Goal: Task Accomplishment & Management: Manage account settings

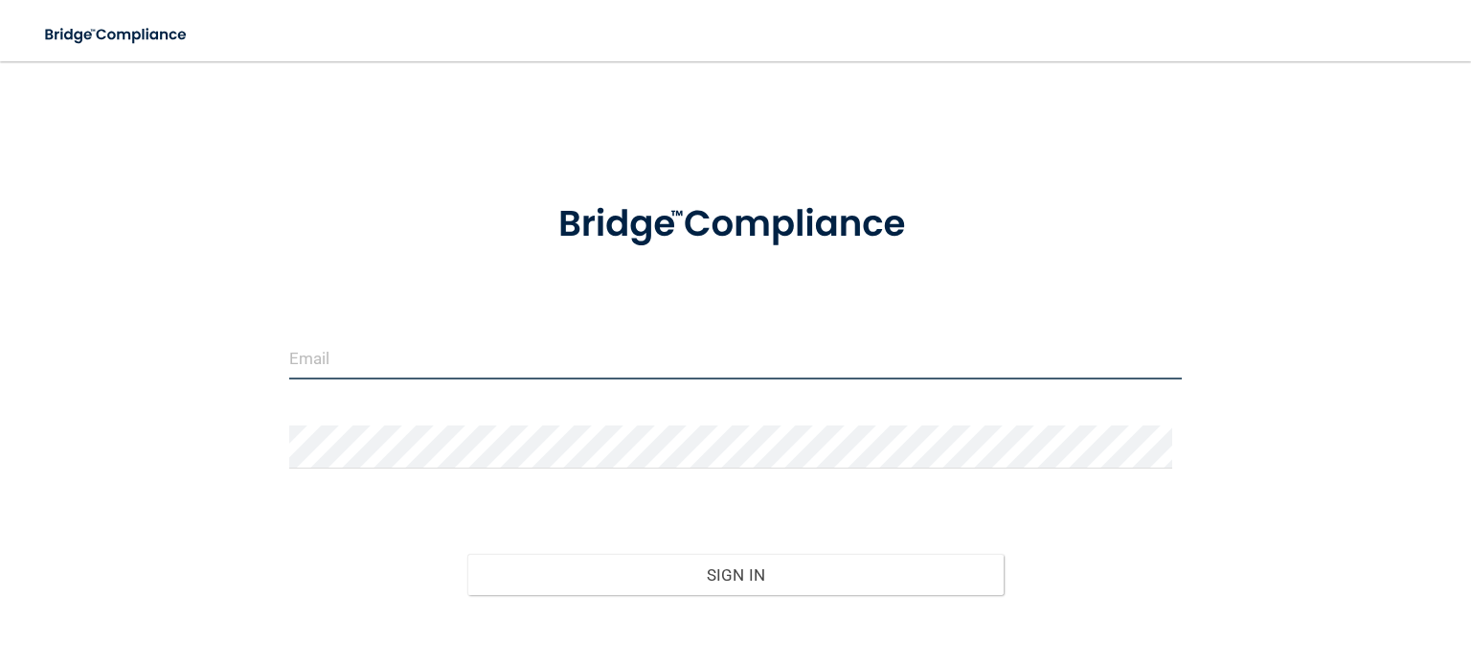
type input "[EMAIL_ADDRESS][DOMAIN_NAME]"
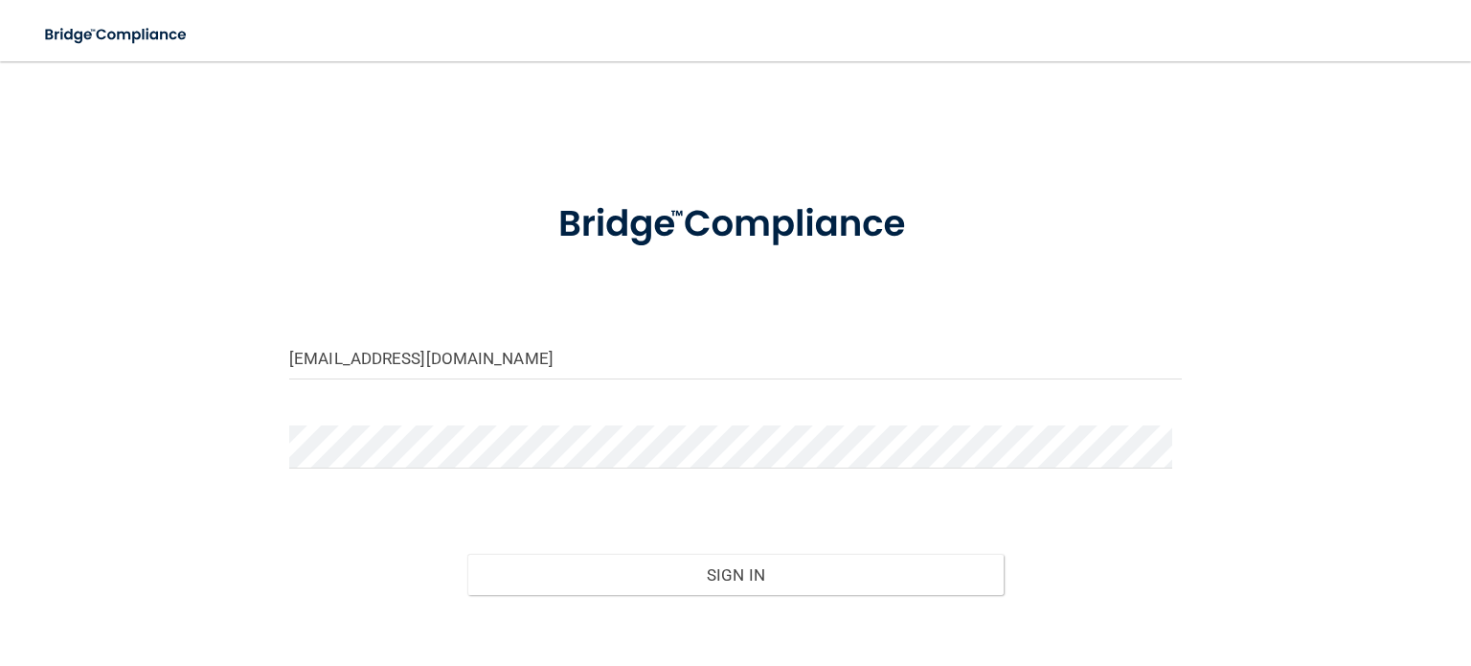
click at [521, 536] on div "Sign In" at bounding box center [736, 555] width 922 height 80
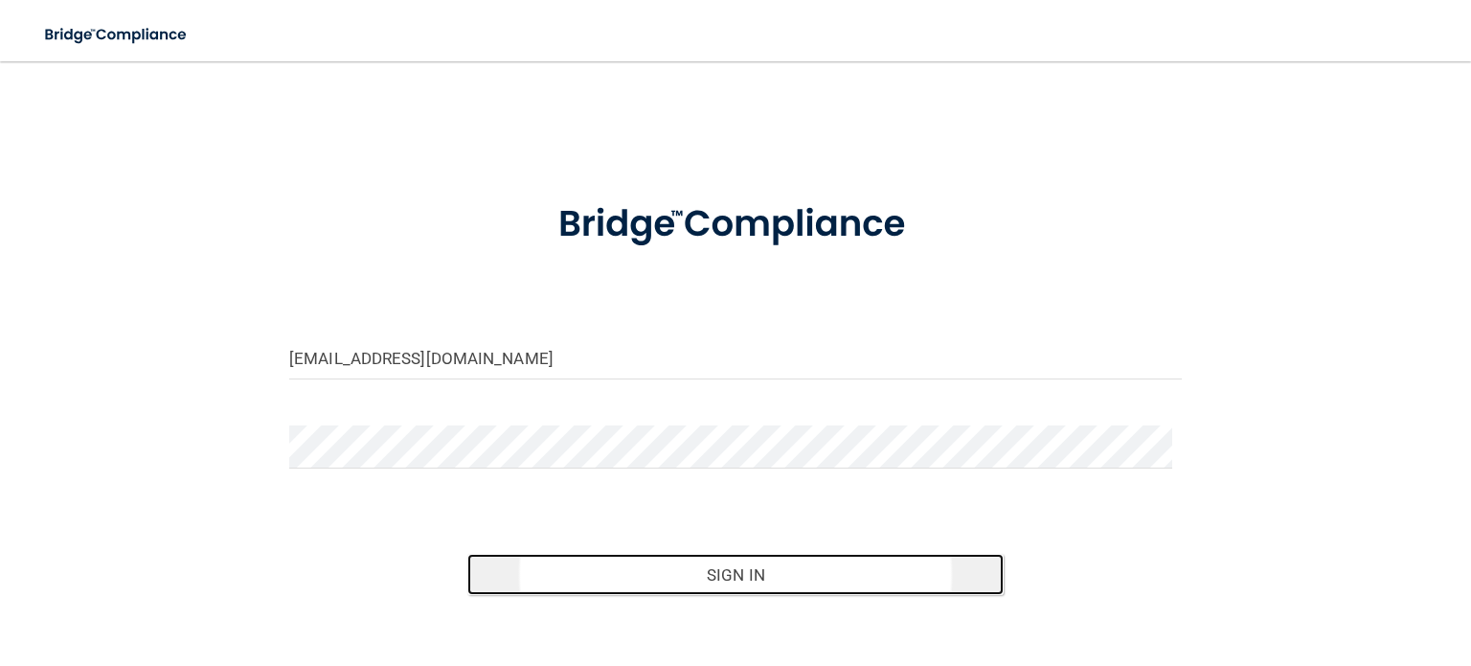
click at [517, 566] on button "Sign In" at bounding box center [735, 575] width 536 height 42
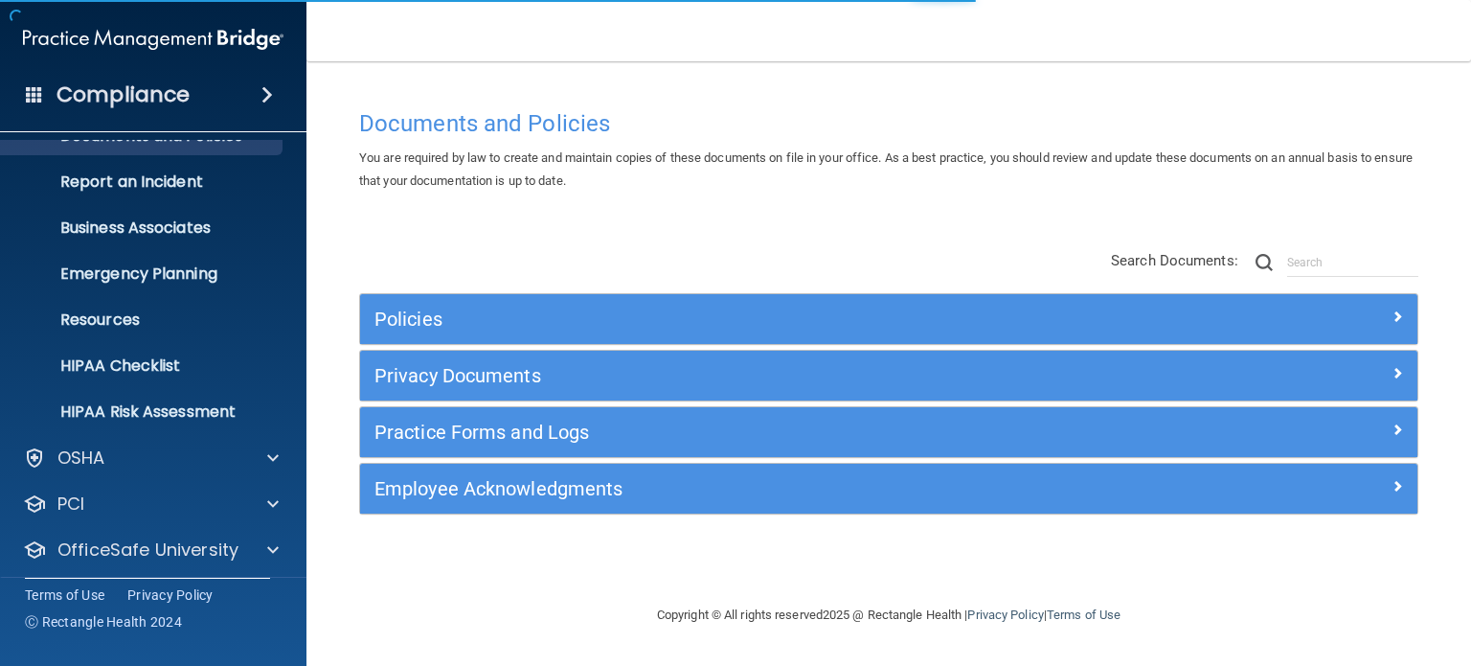
scroll to position [128, 0]
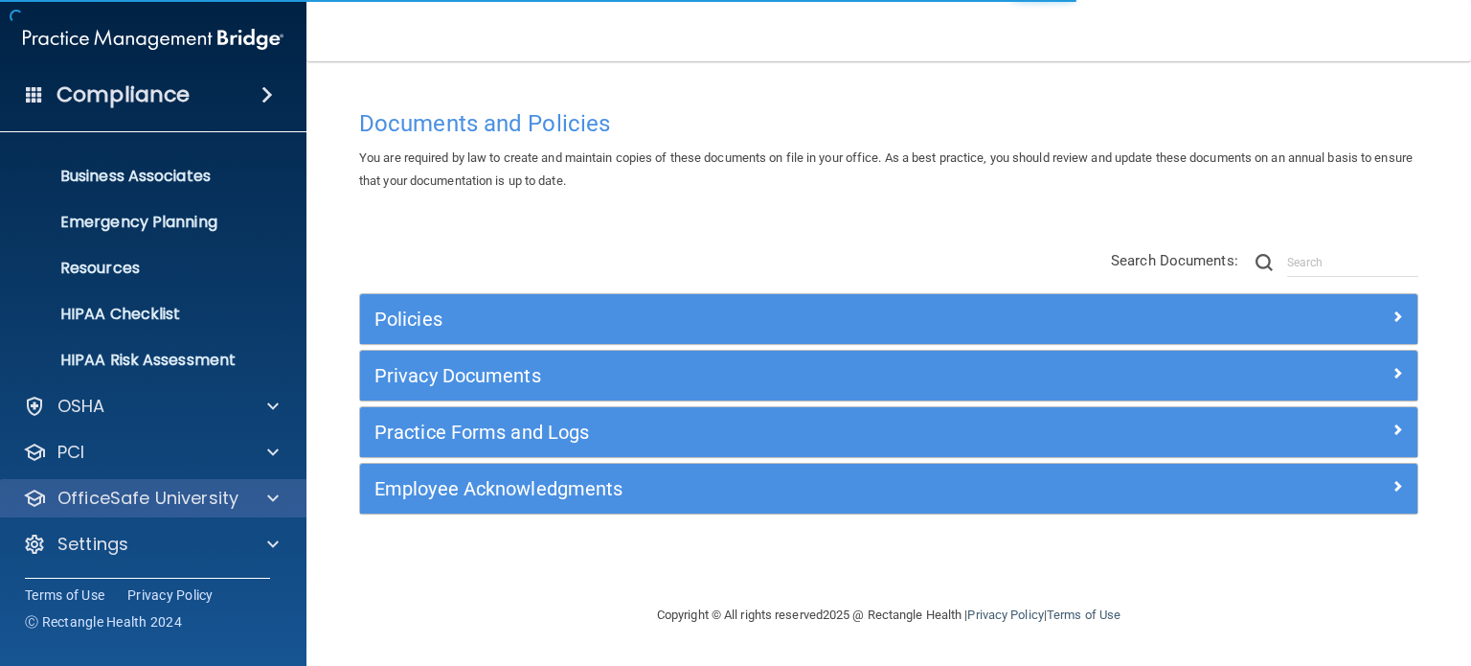
click at [172, 479] on div "OfficeSafe University" at bounding box center [154, 498] width 308 height 38
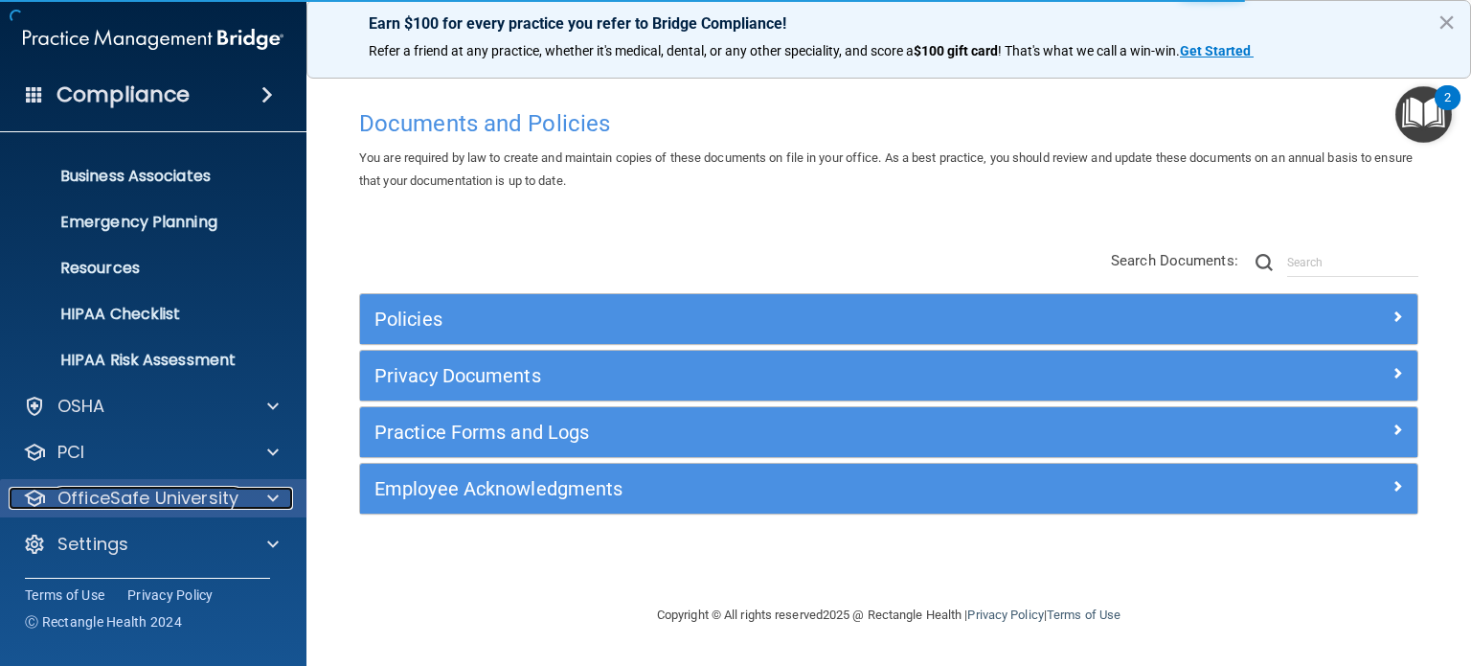
click at [244, 497] on div "OfficeSafe University" at bounding box center [128, 498] width 238 height 23
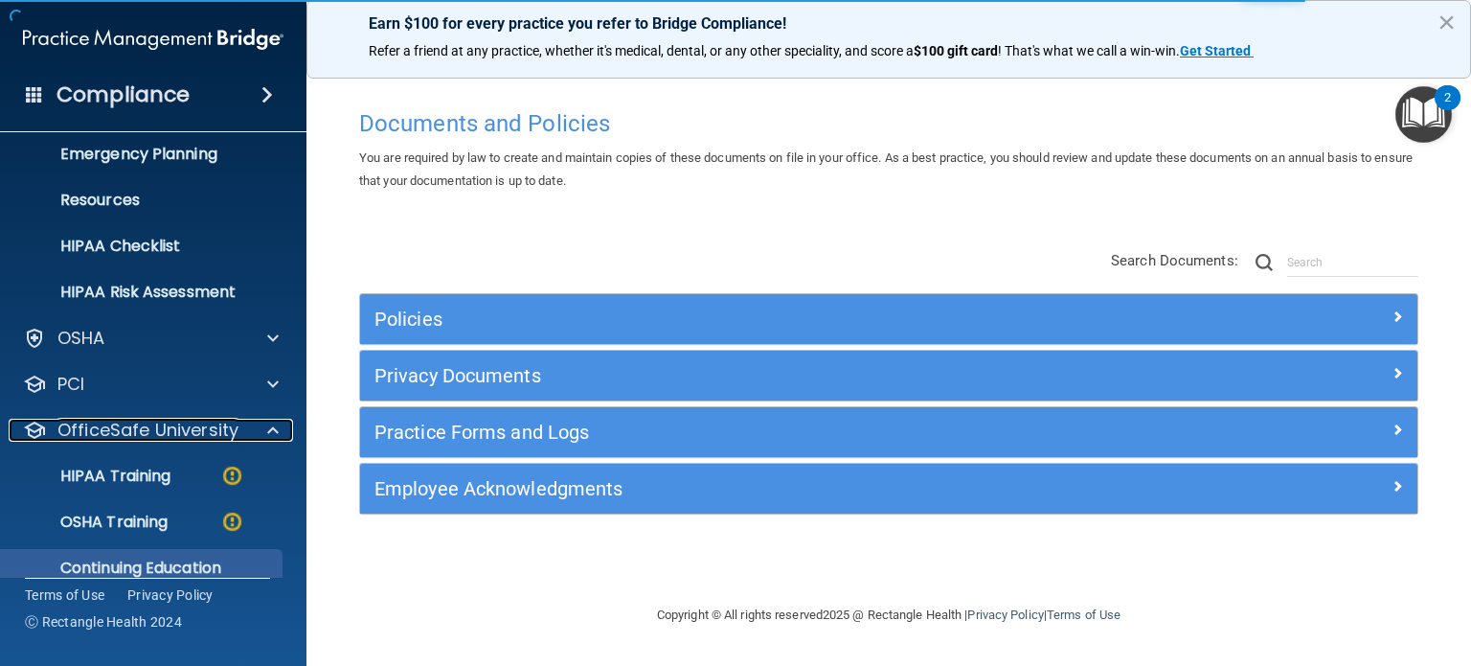
scroll to position [266, 0]
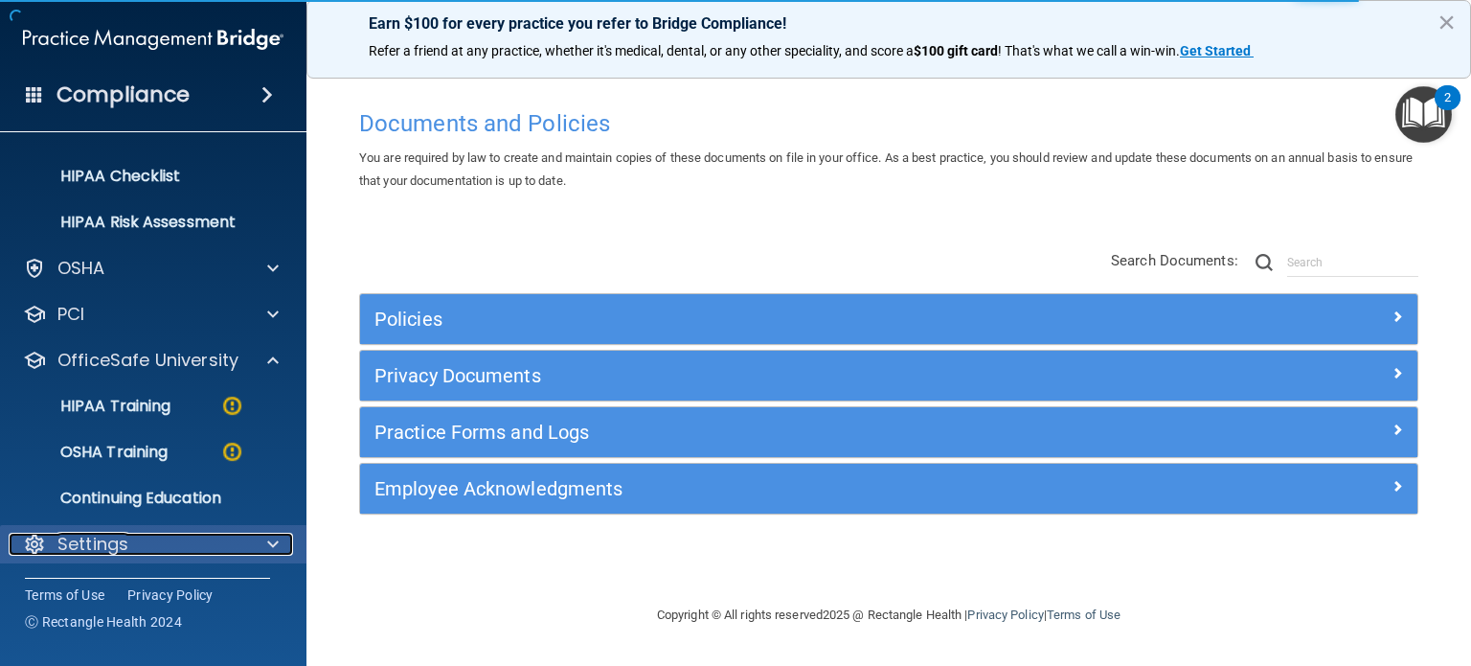
click at [92, 533] on p "Settings" at bounding box center [92, 544] width 71 height 23
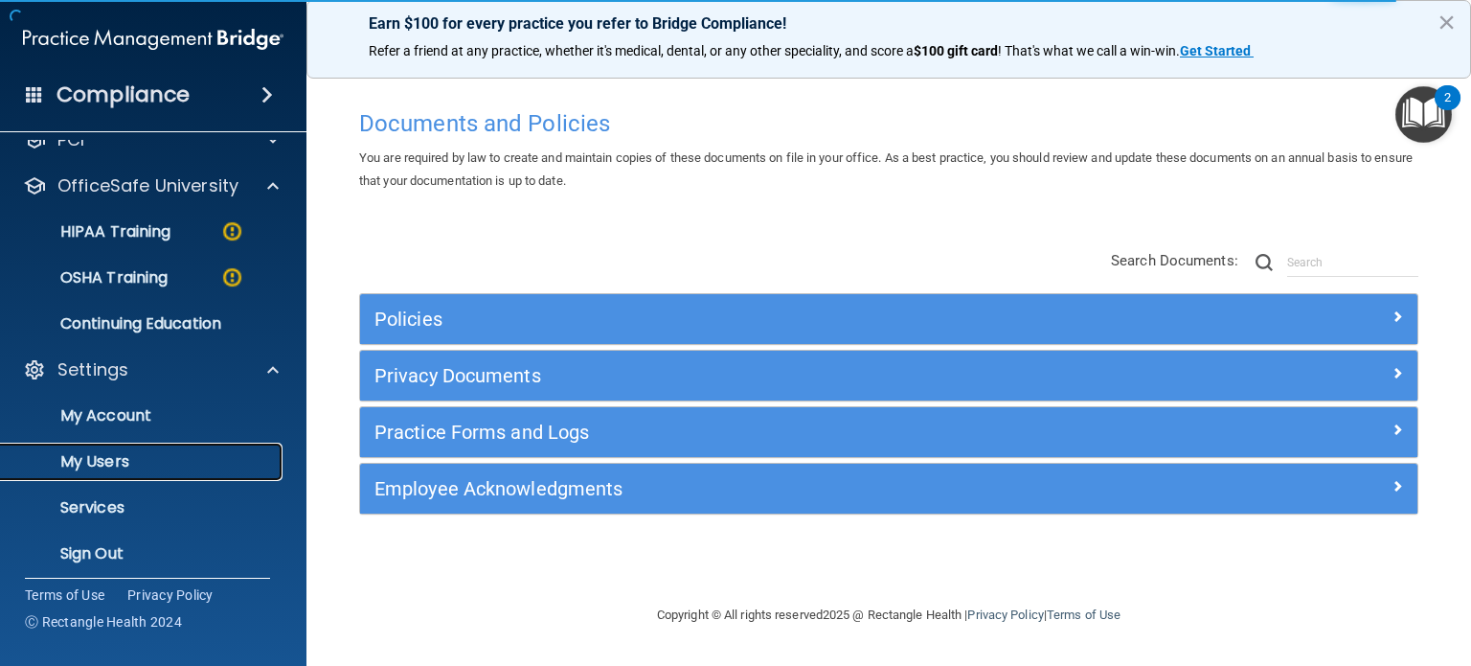
click at [111, 474] on link "My Users" at bounding box center [132, 462] width 302 height 38
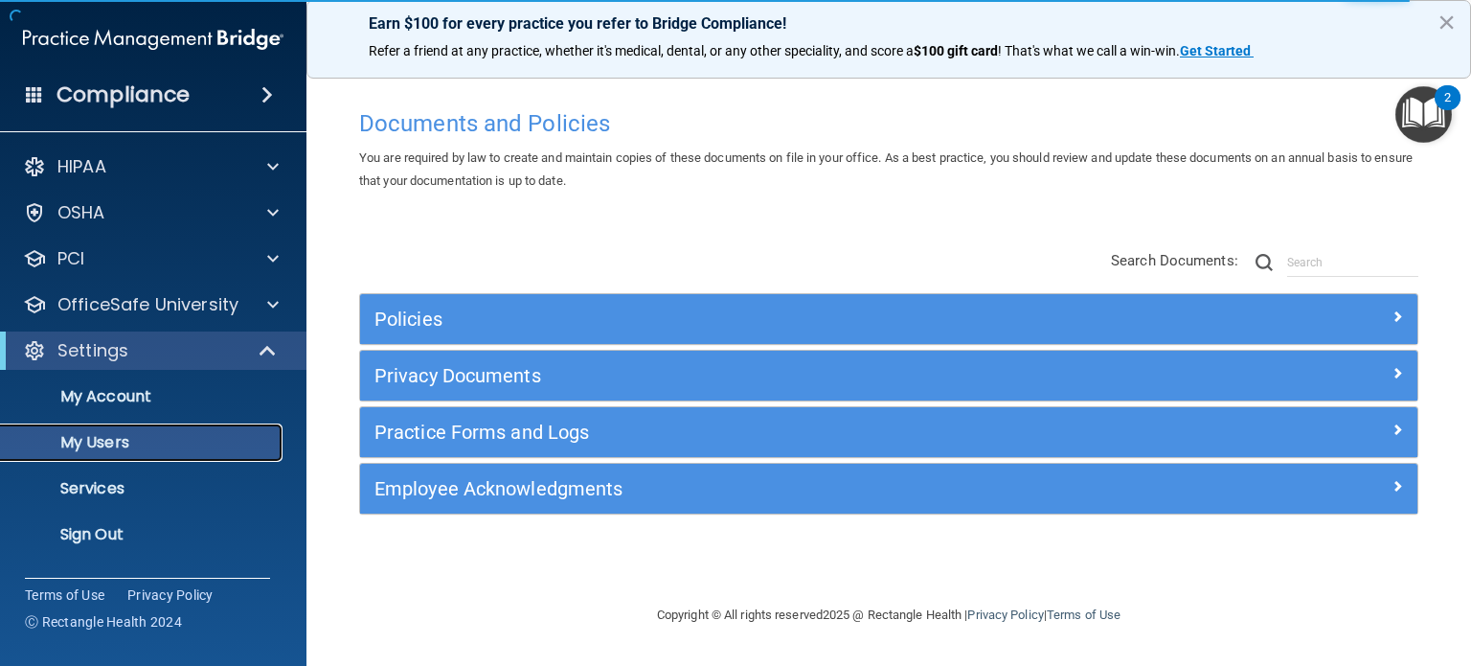
select select "20"
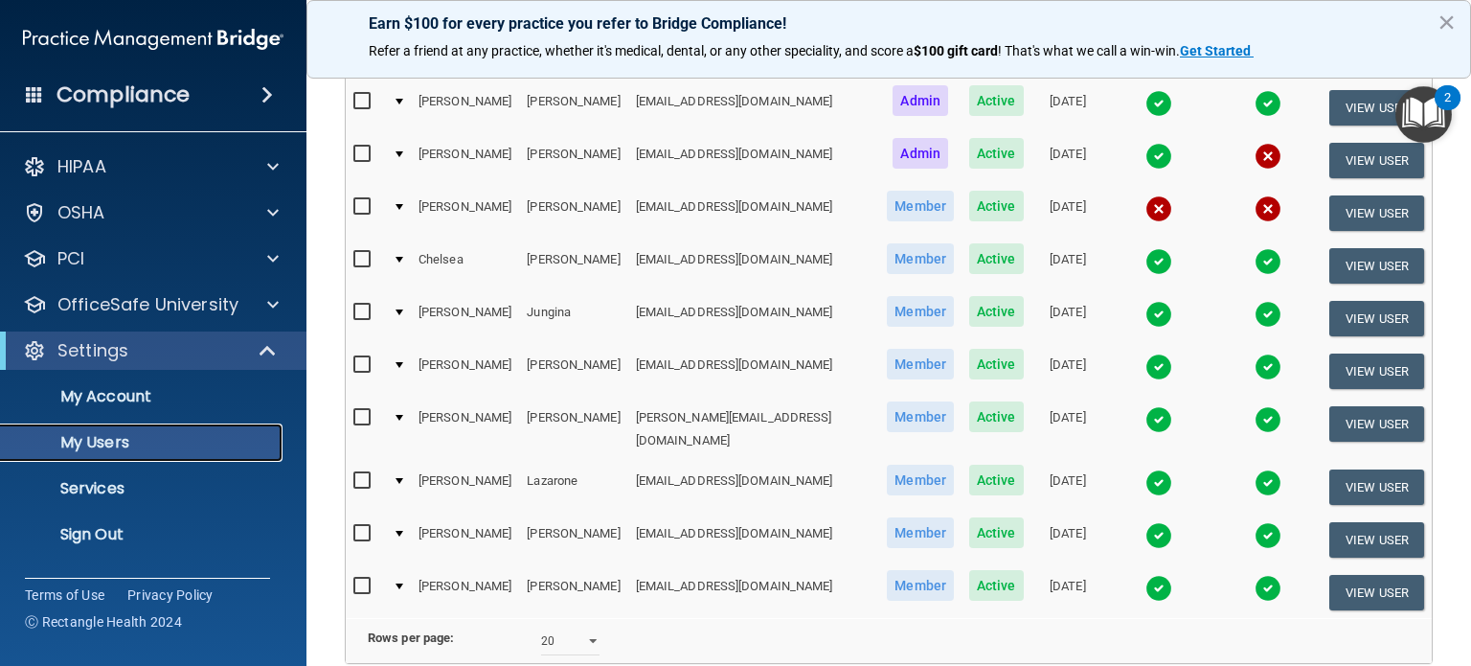
scroll to position [929, 0]
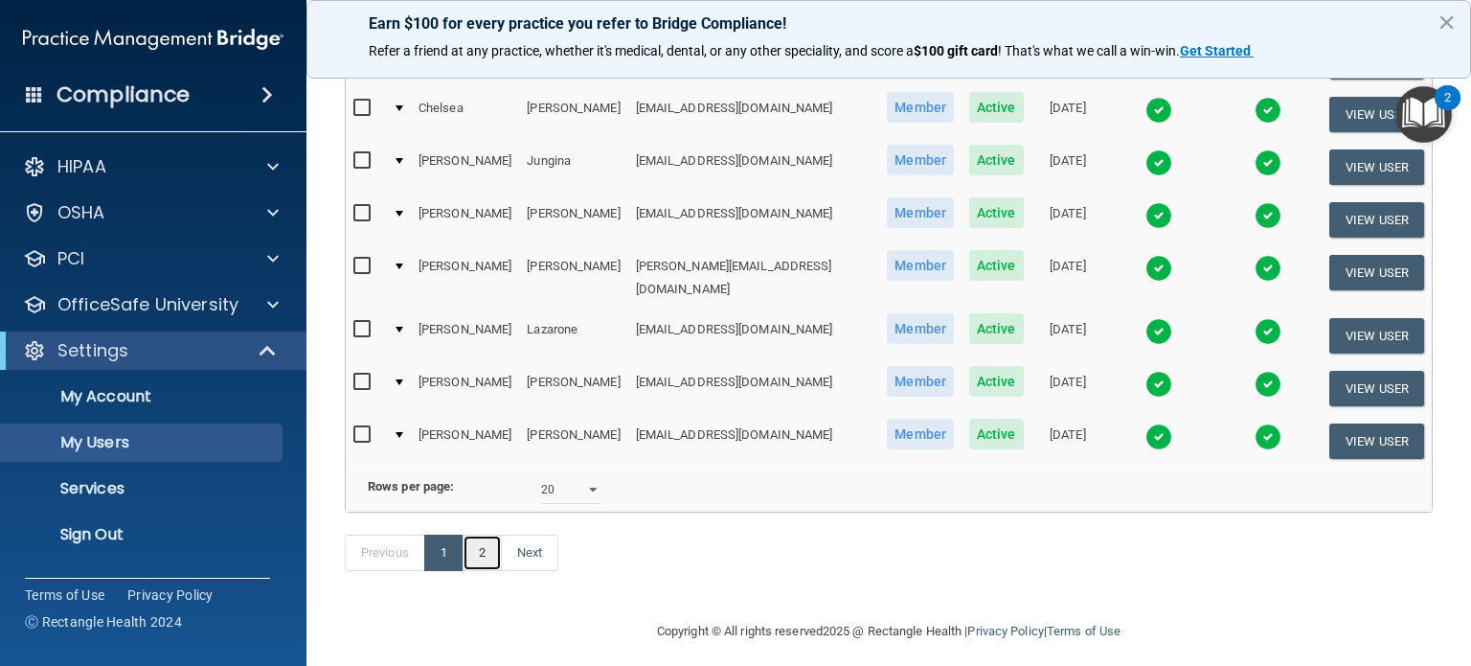
click at [483, 535] on link "2" at bounding box center [482, 553] width 39 height 36
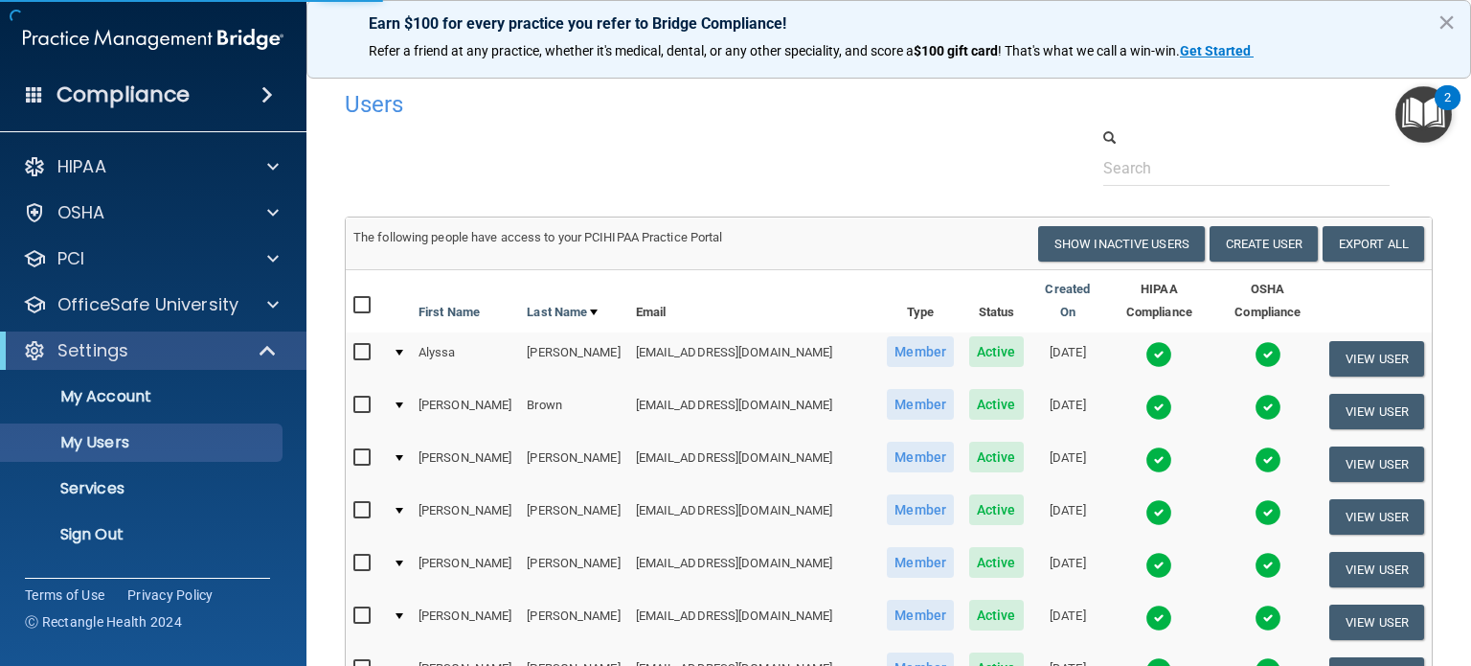
select select "20"
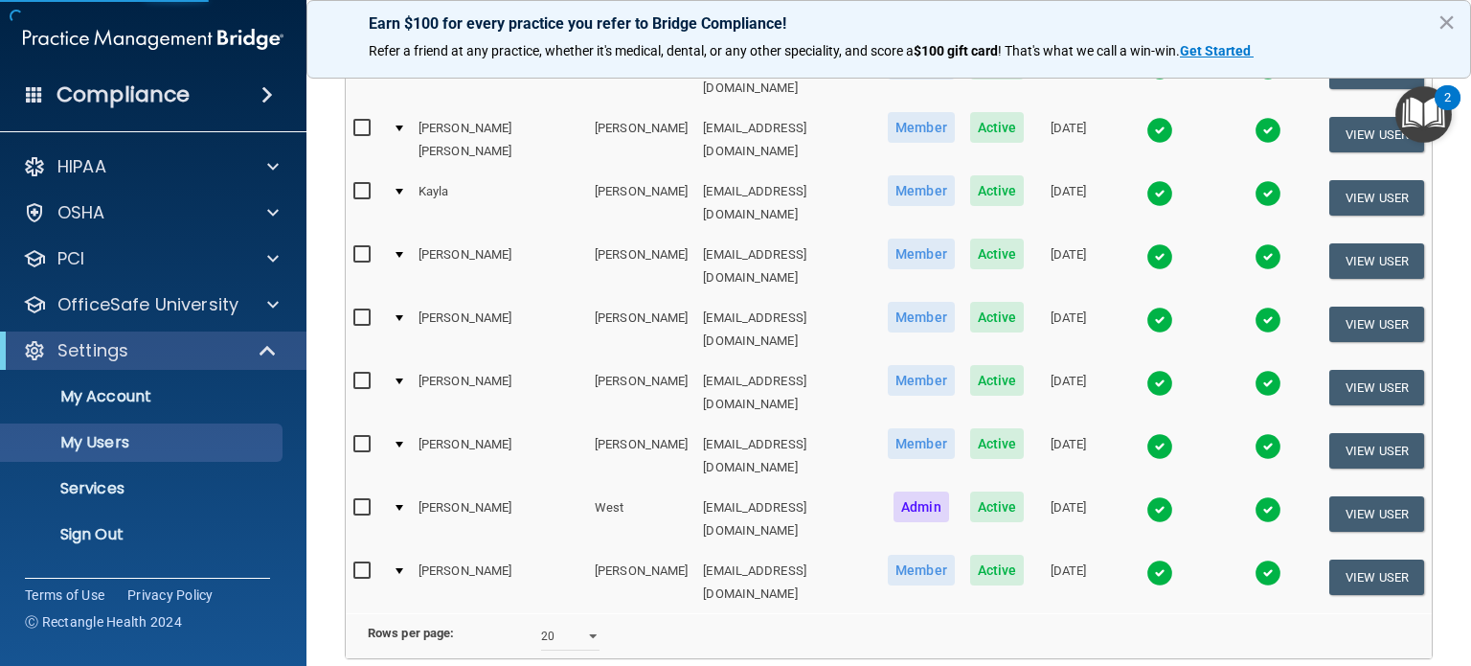
scroll to position [356, 0]
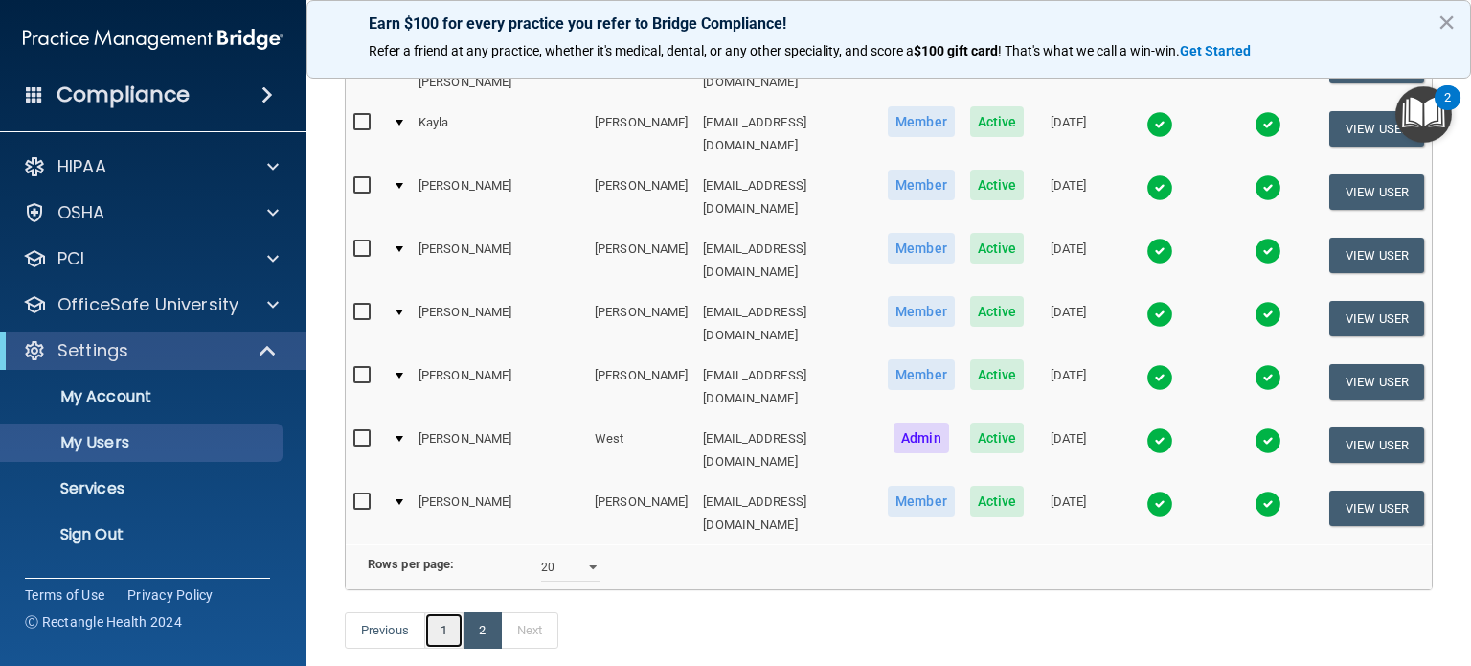
click at [430, 612] on link "1" at bounding box center [443, 630] width 39 height 36
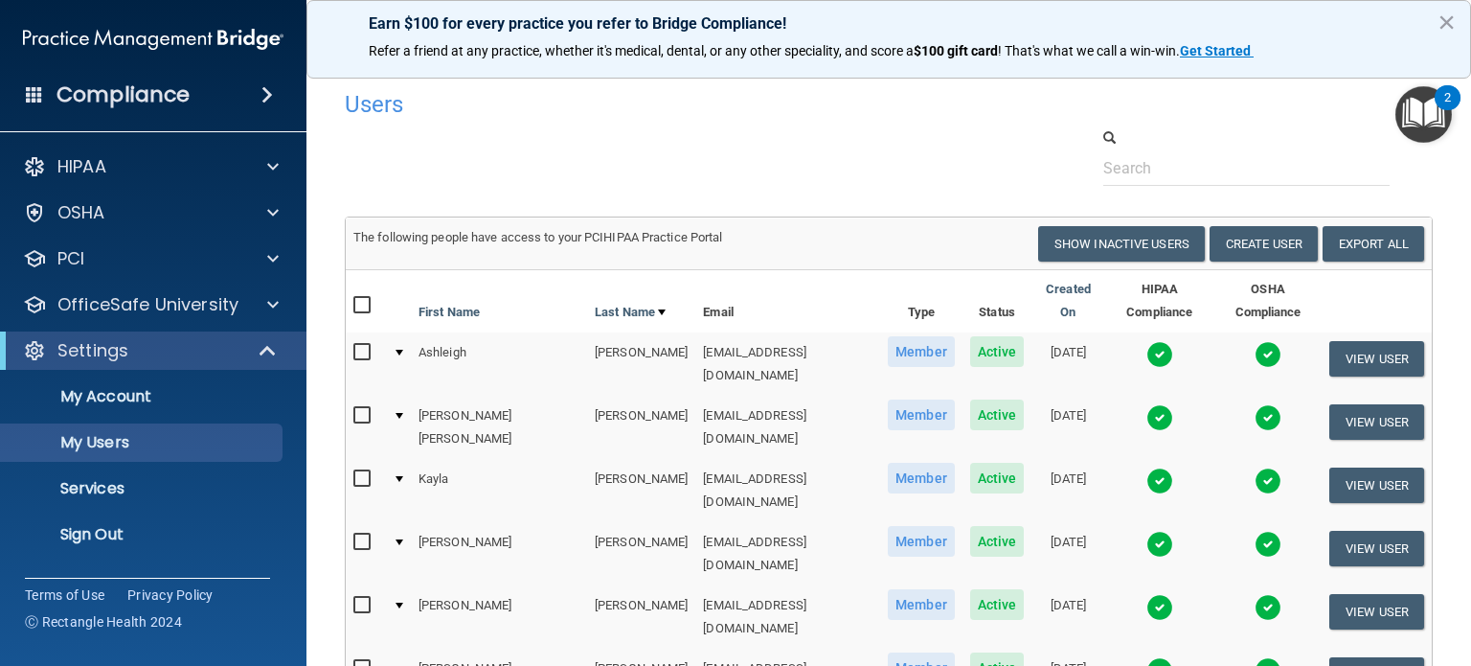
select select "20"
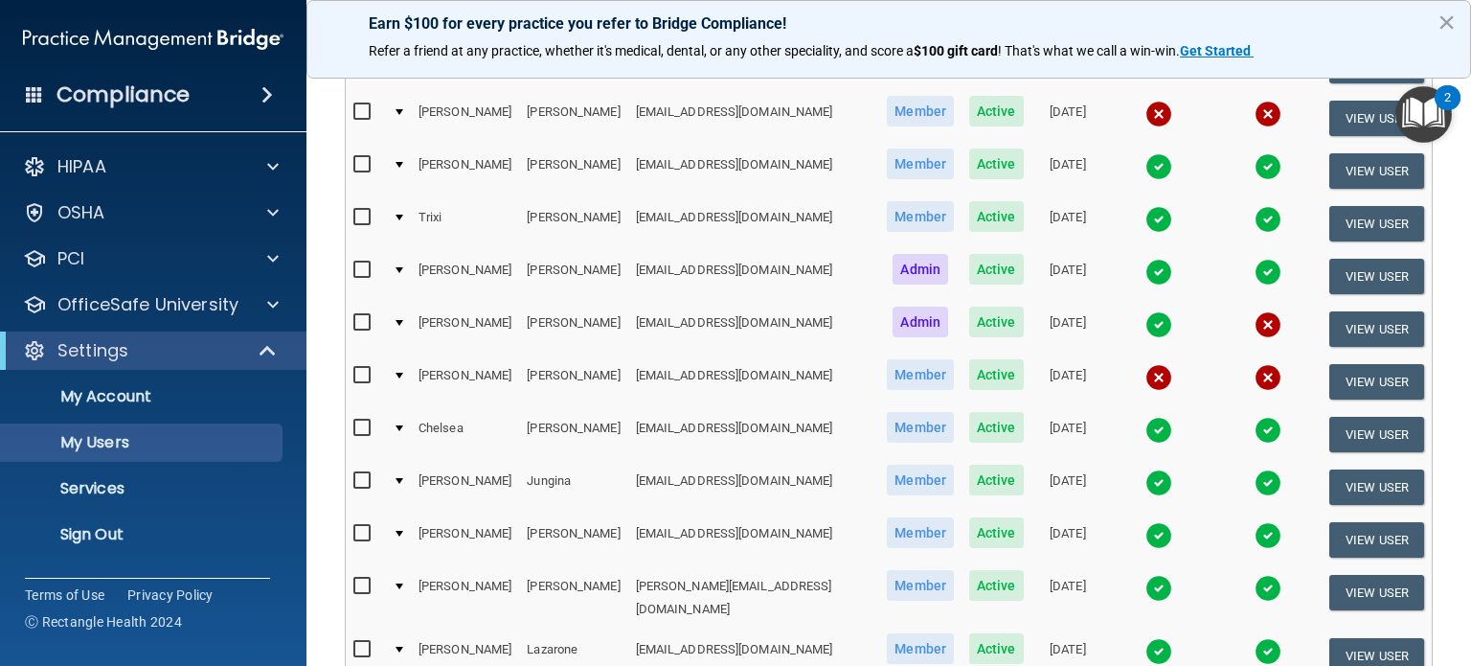
scroll to position [862, 0]
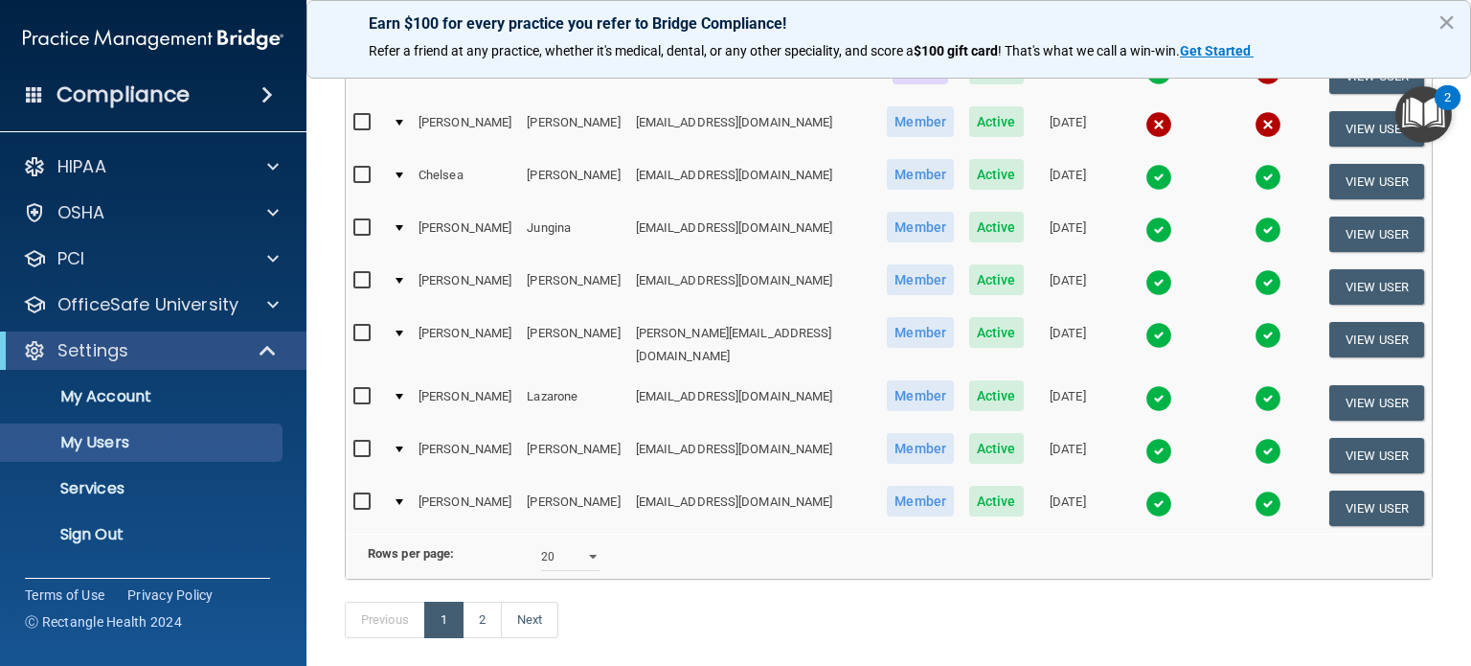
click at [904, 598] on div "Previous 1 2 Next" at bounding box center [888, 624] width 1117 height 88
drag, startPoint x: 469, startPoint y: 605, endPoint x: 500, endPoint y: 575, distance: 43.4
click at [469, 605] on link "2" at bounding box center [482, 620] width 39 height 36
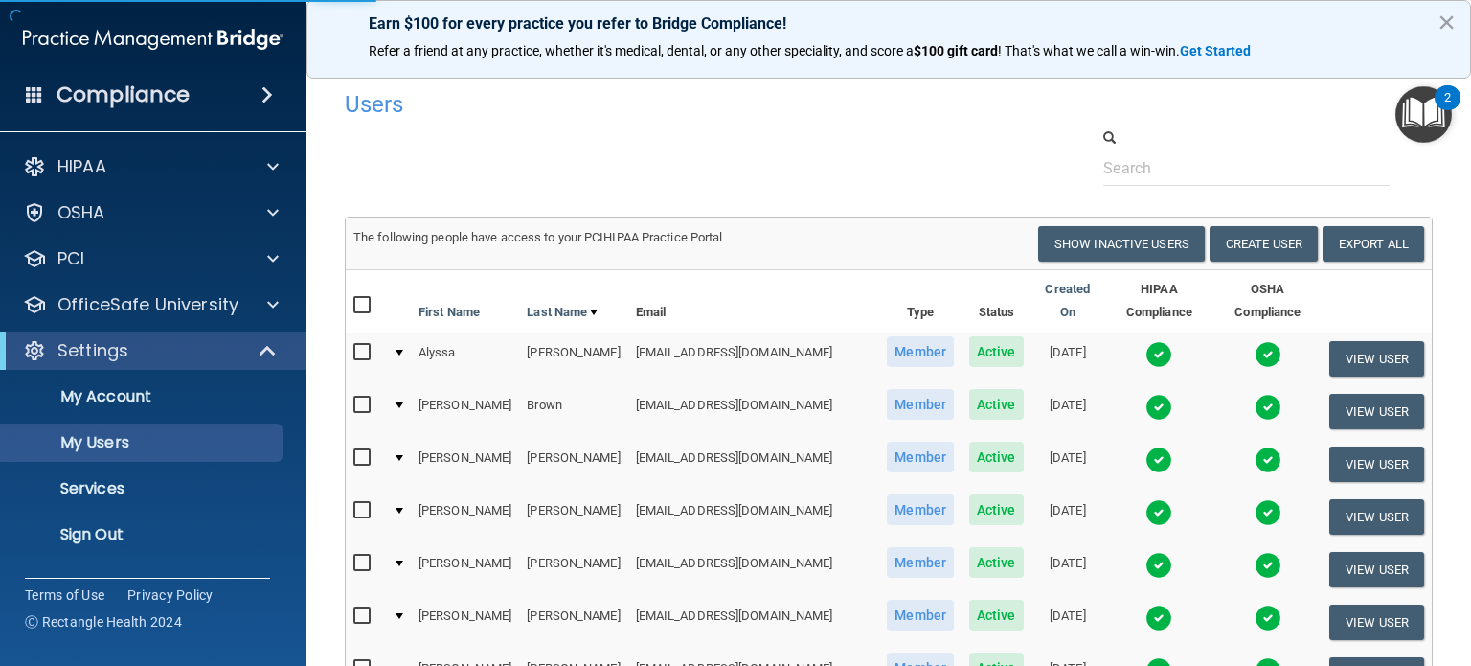
select select "20"
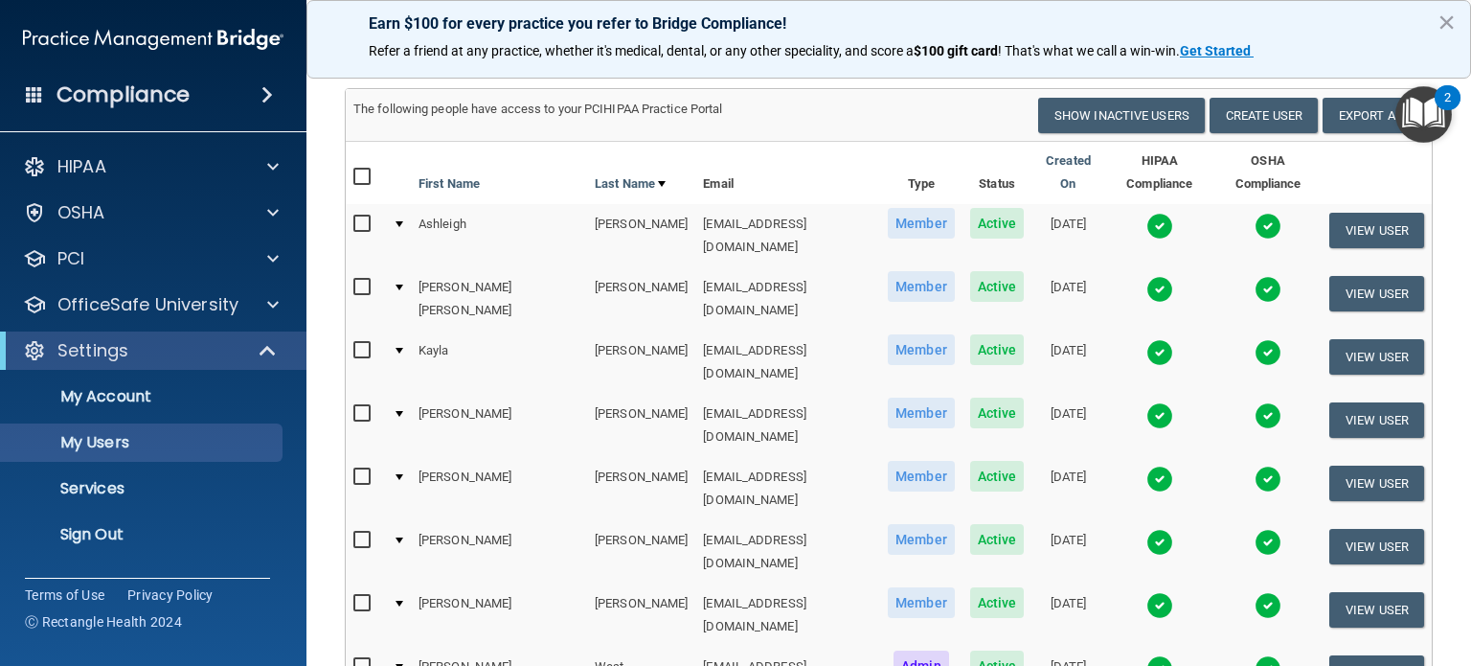
scroll to position [287, 0]
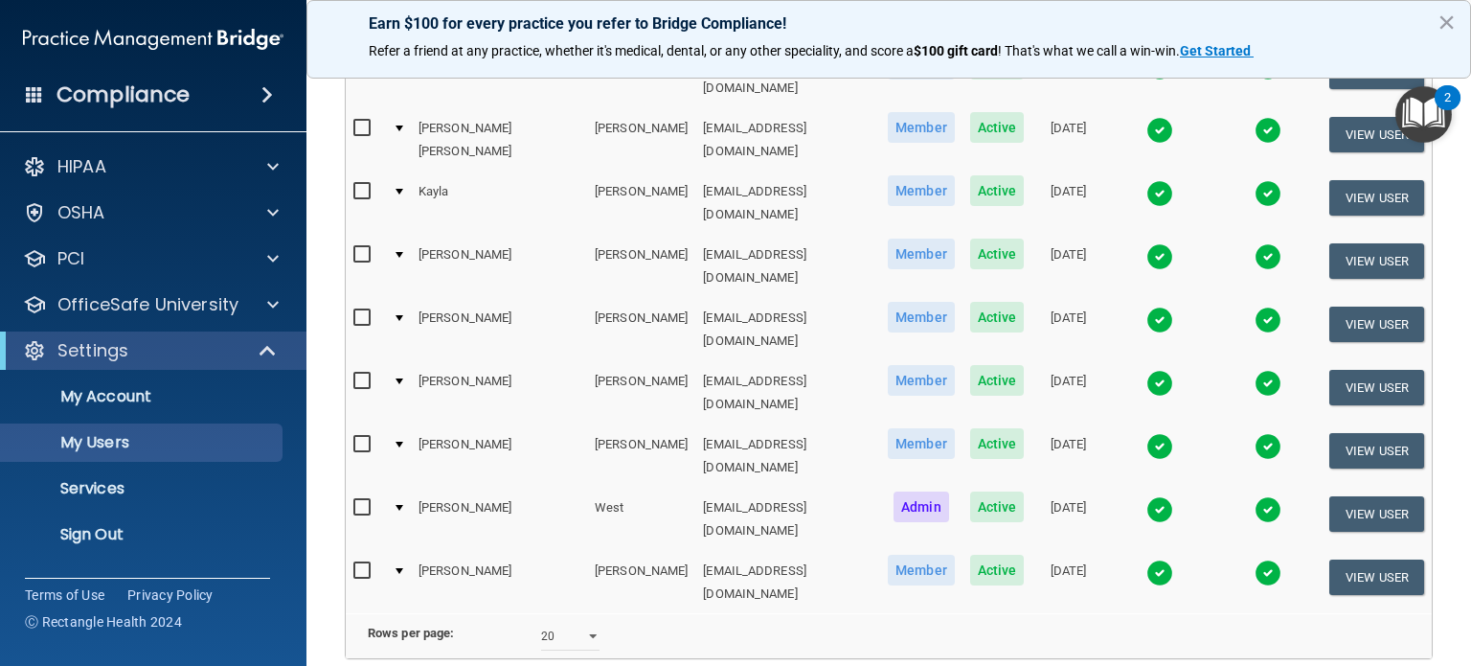
select select "20"
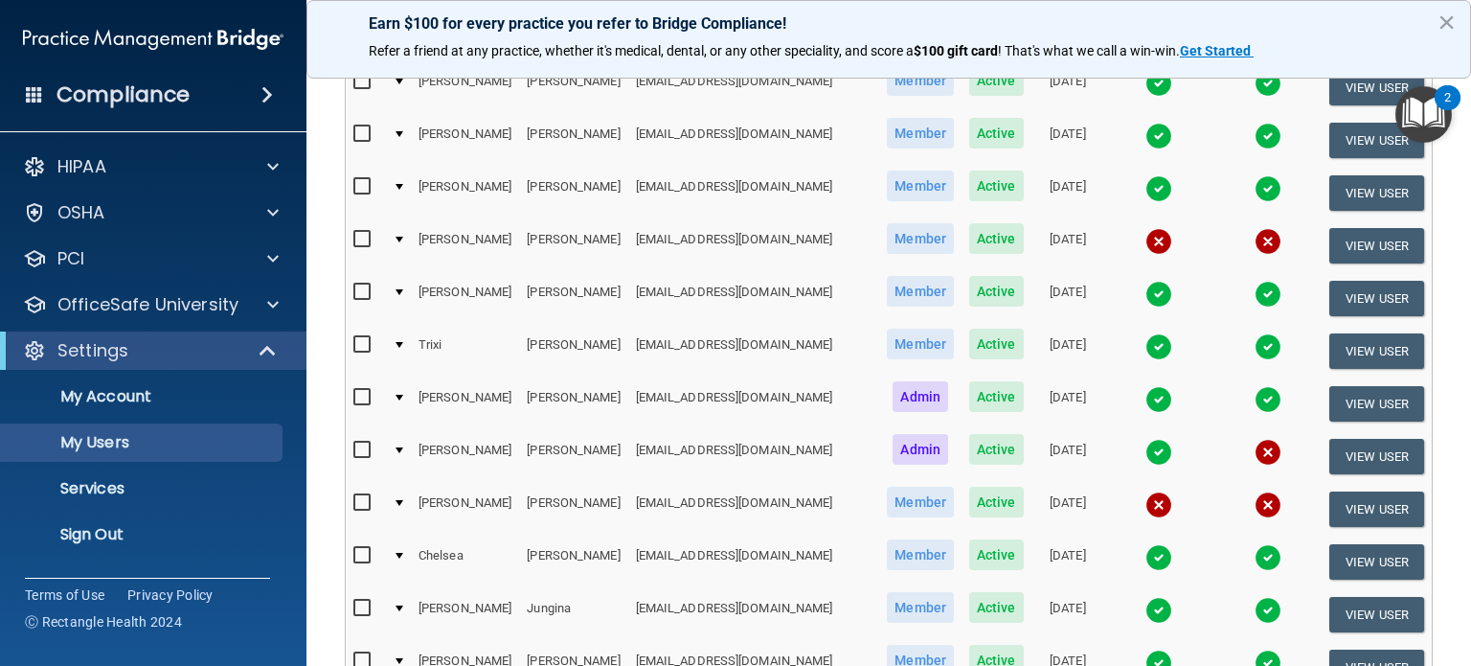
scroll to position [479, 0]
